Goal: Task Accomplishment & Management: Use online tool/utility

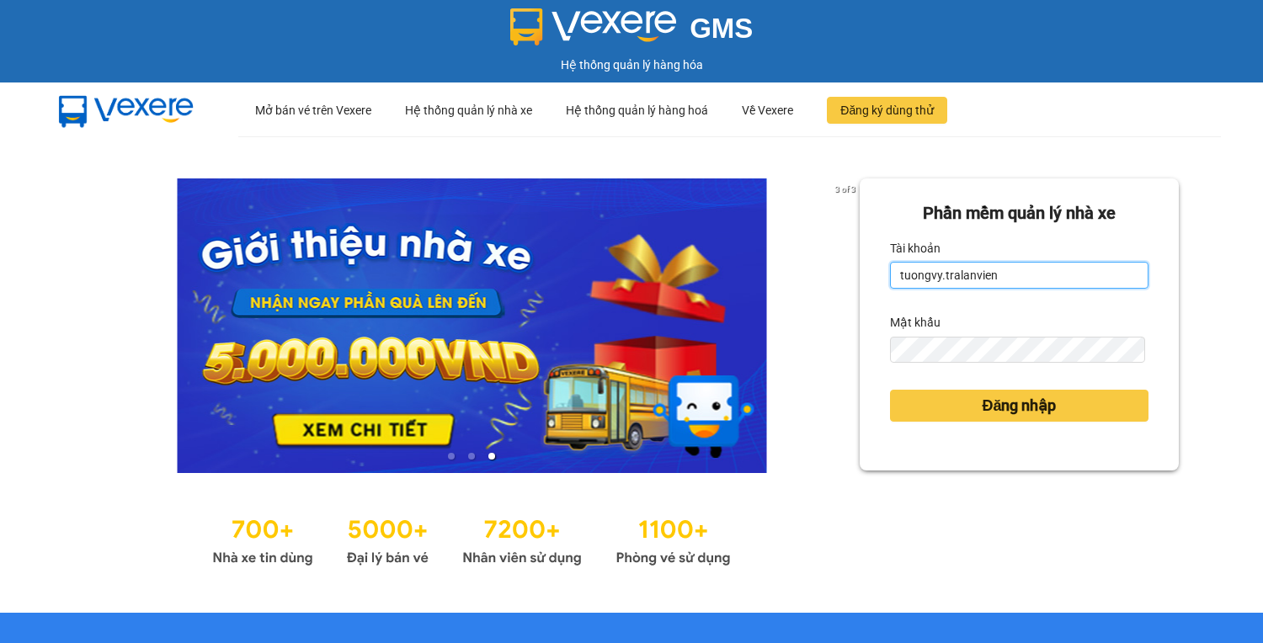
click at [933, 280] on input "tuongvy.tralanvien" at bounding box center [1019, 275] width 258 height 27
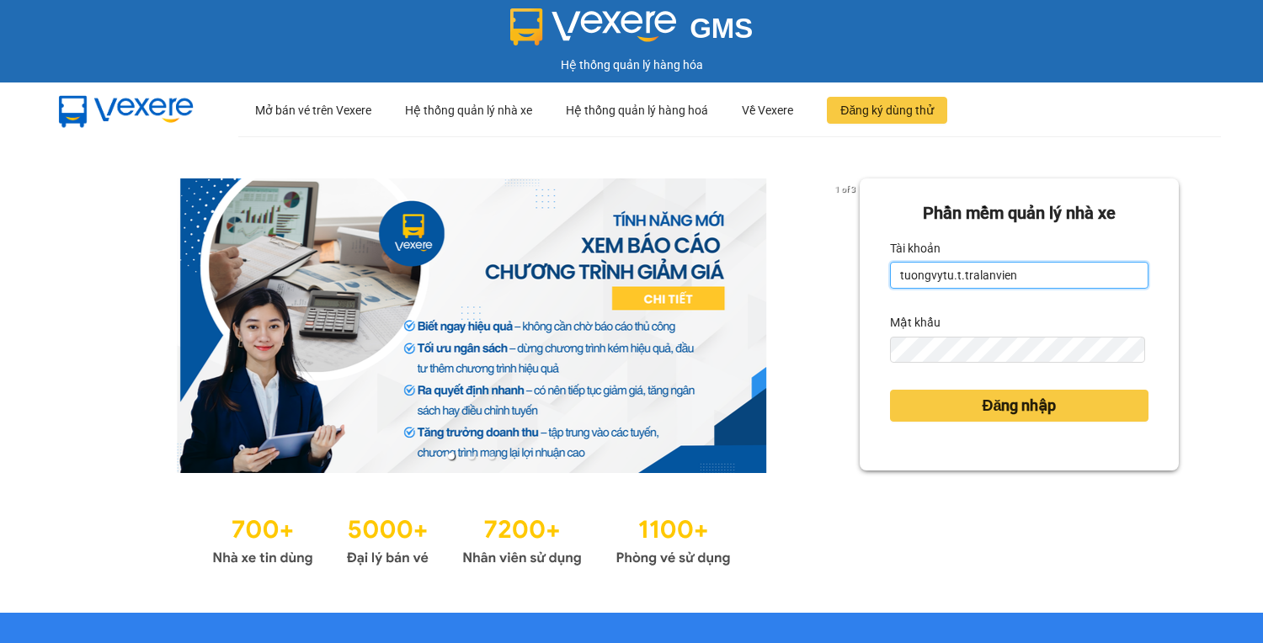
click at [933, 280] on input "tuongvytu.t.tralanvien" at bounding box center [1019, 275] width 258 height 27
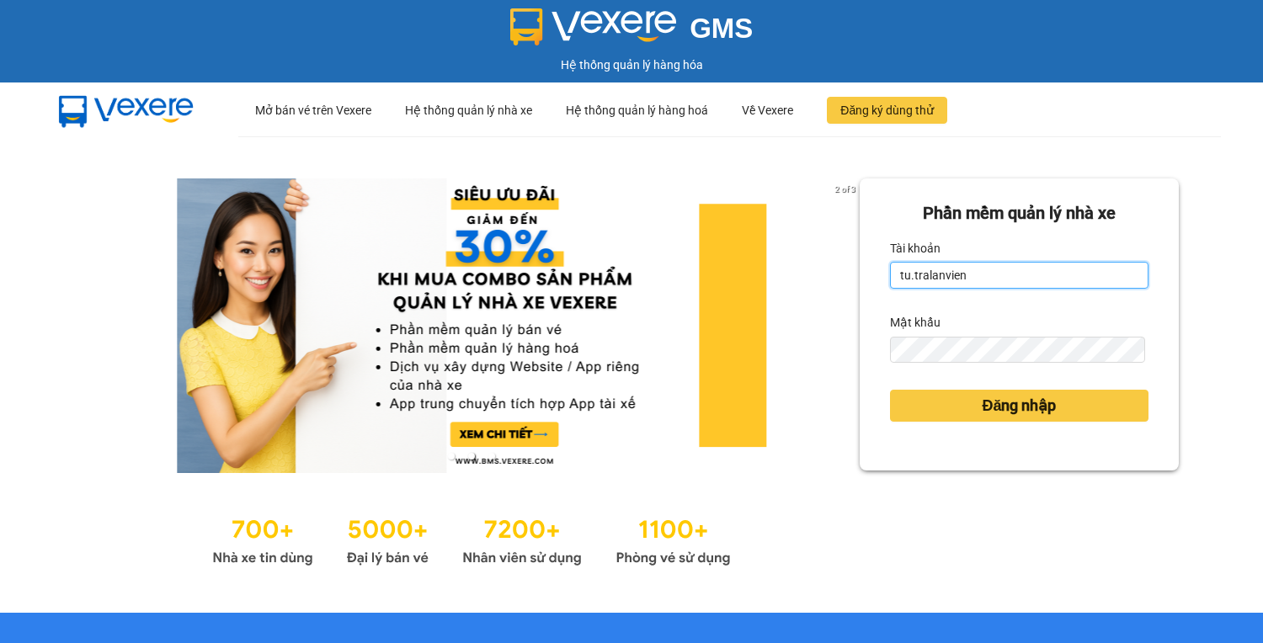
type input "tu.tralanvien"
click at [890, 390] on button "Đăng nhập" at bounding box center [1019, 406] width 258 height 32
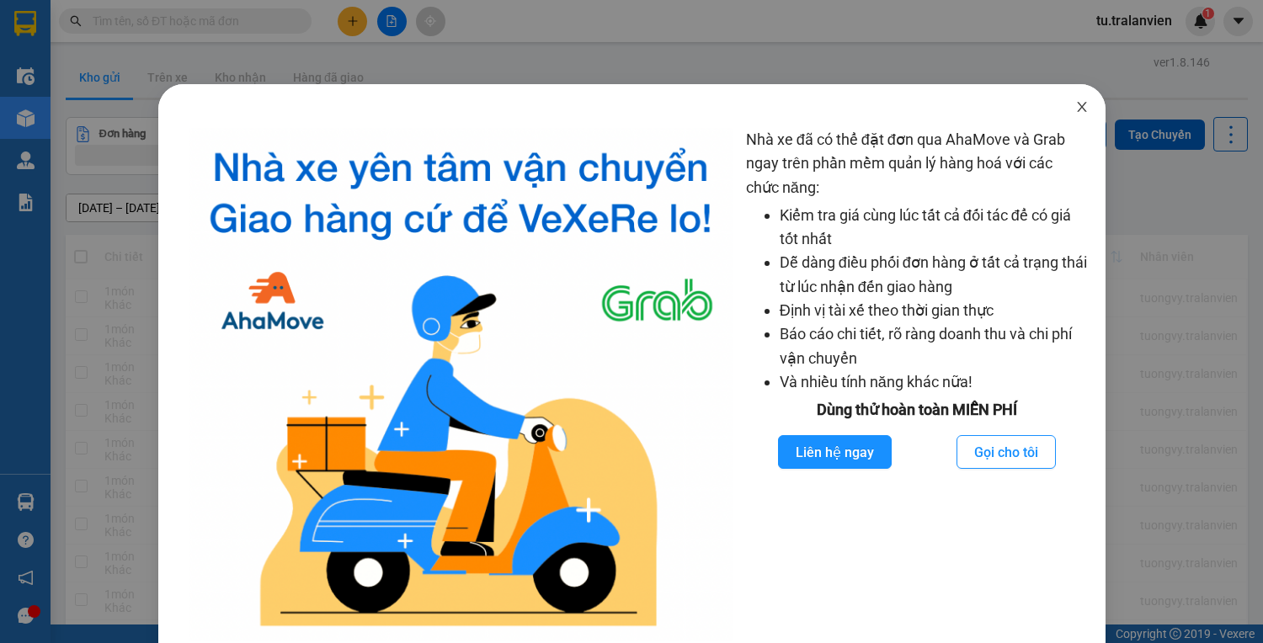
click at [1075, 109] on icon "close" at bounding box center [1081, 106] width 13 height 13
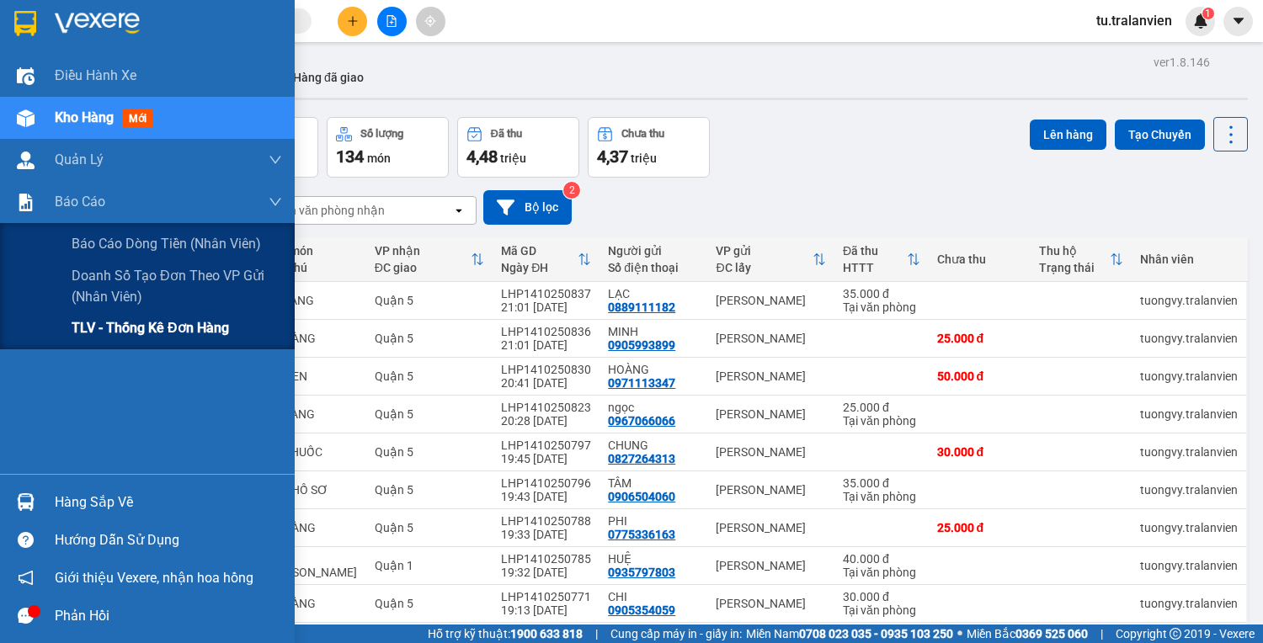
click at [126, 323] on span "TLV - Thống kê đơn hàng" at bounding box center [150, 327] width 157 height 21
